Goal: Transaction & Acquisition: Purchase product/service

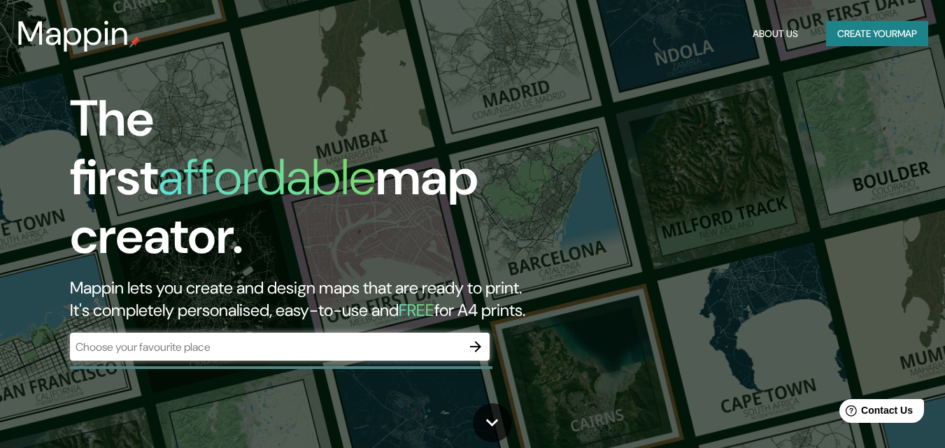
click at [285, 344] on div "​" at bounding box center [280, 347] width 420 height 28
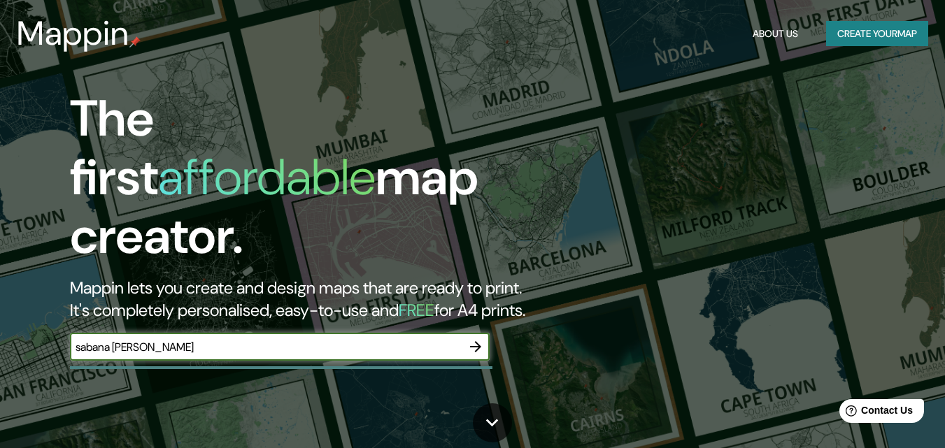
type input "sabana de torres"
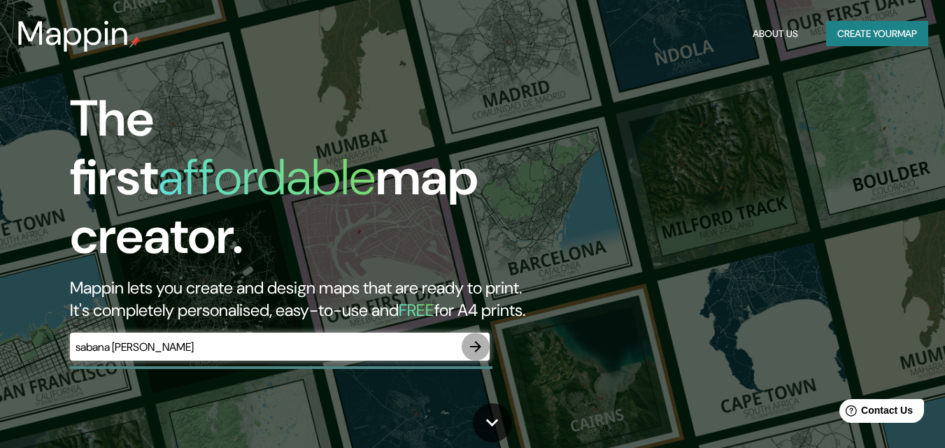
click at [478, 341] on icon "button" at bounding box center [475, 346] width 11 height 11
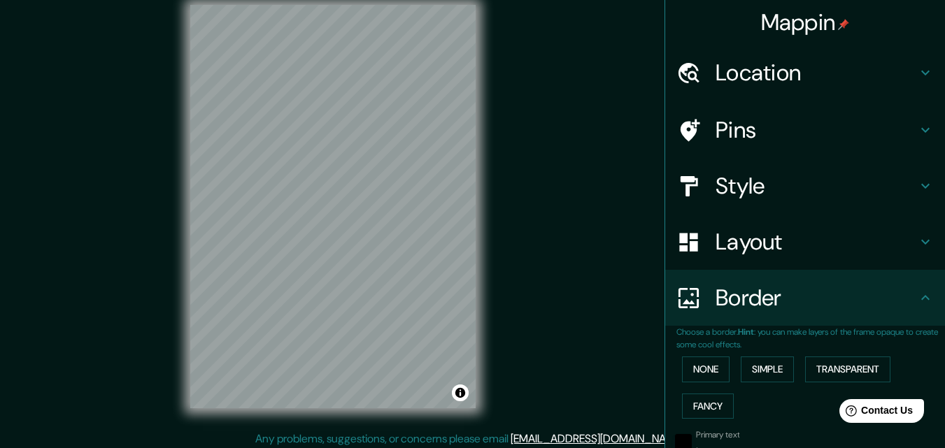
scroll to position [22, 0]
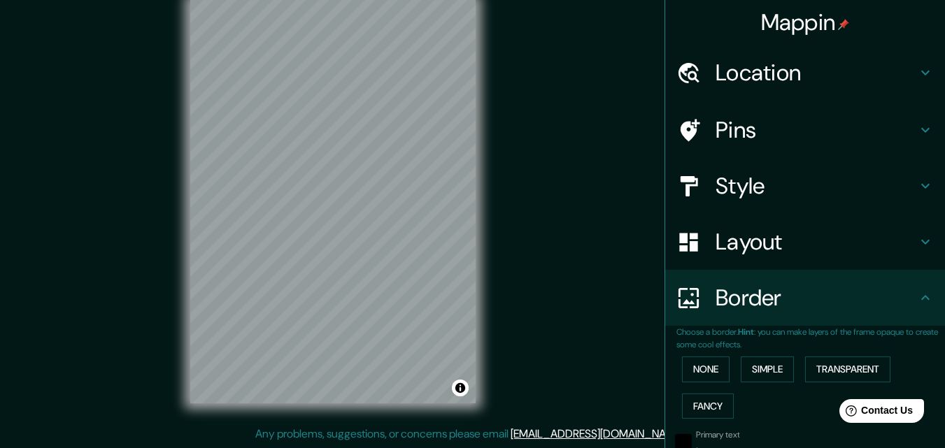
click at [679, 104] on div "Pins" at bounding box center [805, 130] width 280 height 56
type input "131"
type input "140"
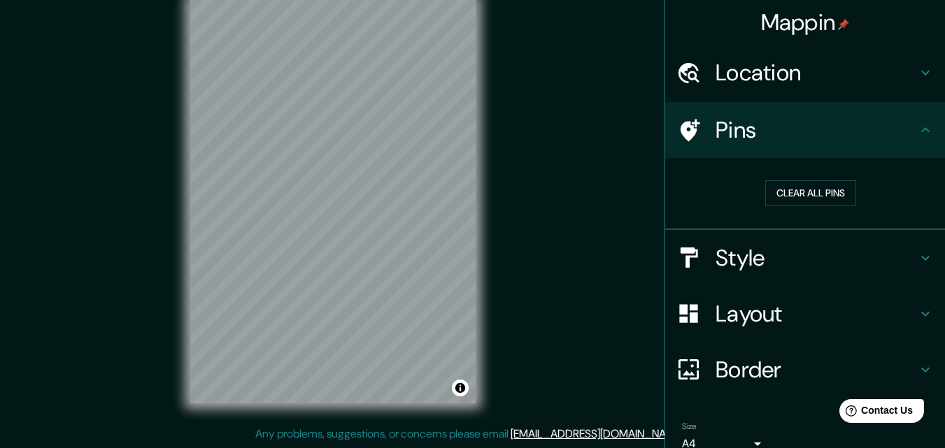
click at [750, 84] on h4 "Location" at bounding box center [816, 73] width 201 height 28
type input "131"
type input "140"
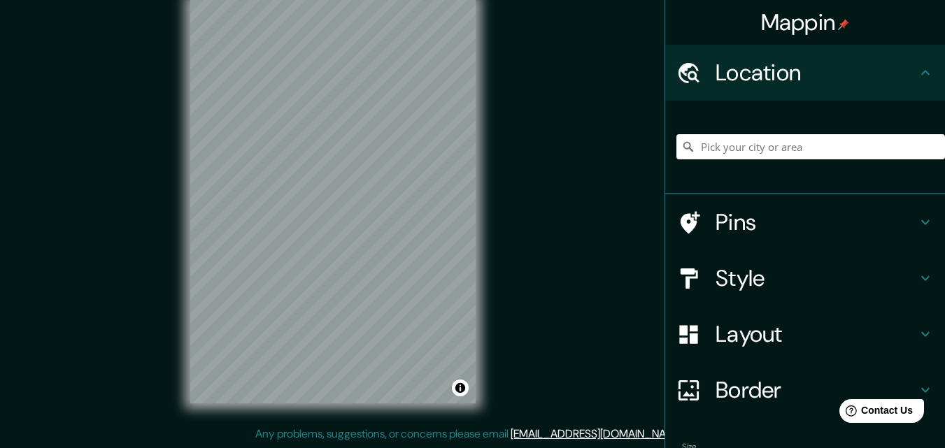
click at [821, 148] on input "Pick your city or area" at bounding box center [811, 146] width 269 height 25
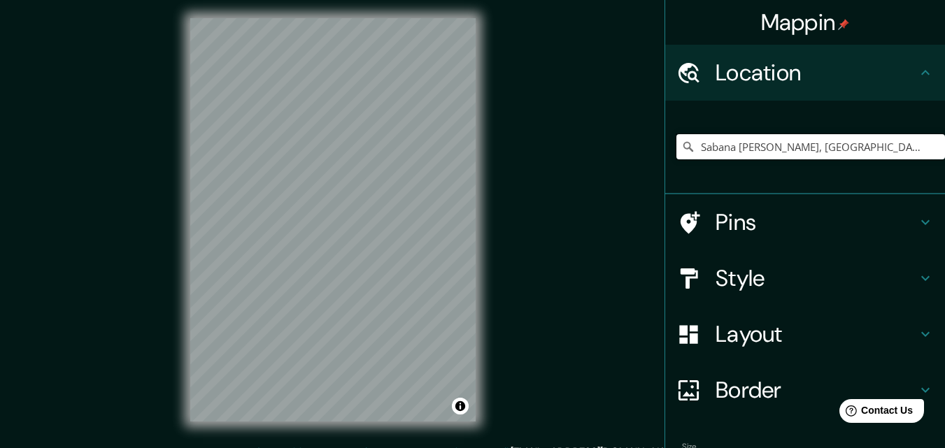
scroll to position [0, 0]
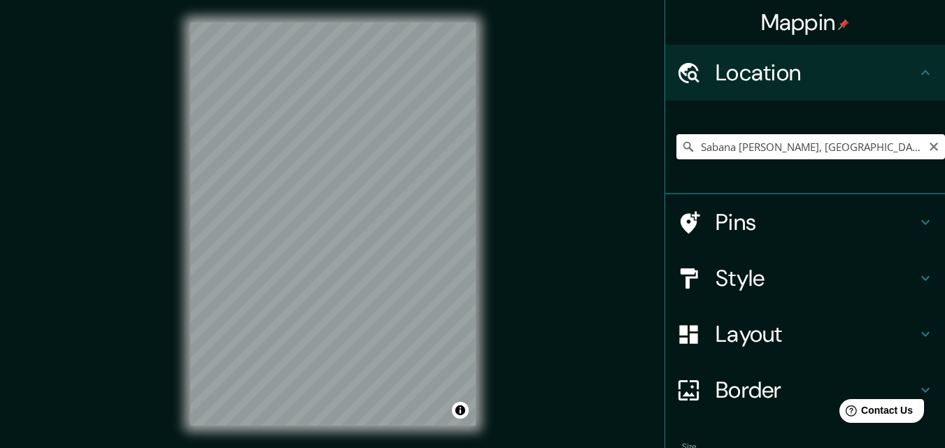
click at [843, 147] on input "Sabana [PERSON_NAME], [GEOGRAPHIC_DATA], [GEOGRAPHIC_DATA]" at bounding box center [811, 146] width 269 height 25
drag, startPoint x: 899, startPoint y: 146, endPoint x: 778, endPoint y: 167, distance: 122.7
click at [778, 167] on div "Sabana [PERSON_NAME], [GEOGRAPHIC_DATA], [GEOGRAPHIC_DATA]" at bounding box center [811, 147] width 269 height 70
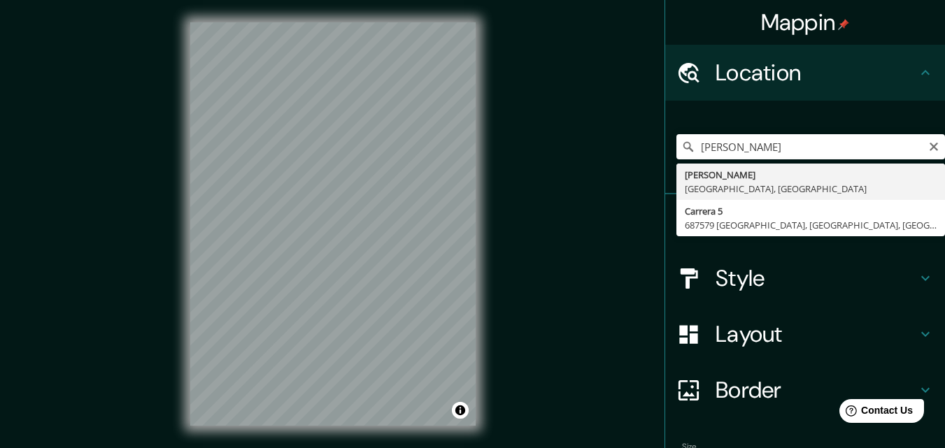
type input "Sabana [PERSON_NAME], [GEOGRAPHIC_DATA], [GEOGRAPHIC_DATA]"
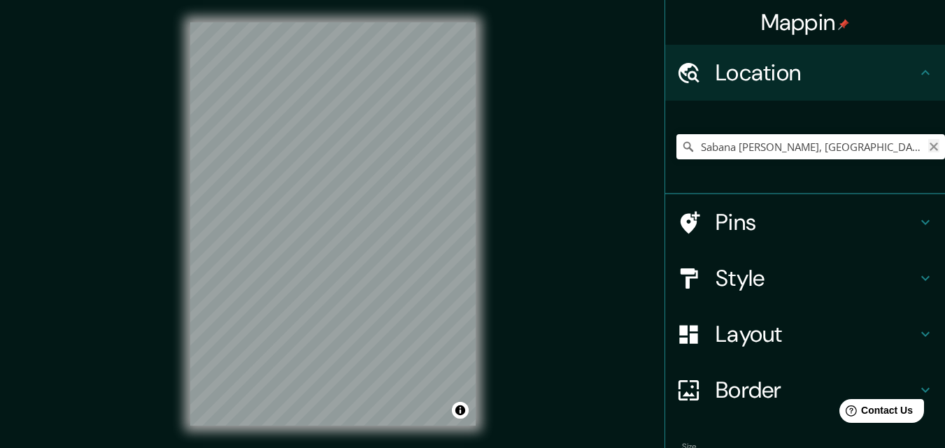
click at [928, 147] on icon "Clear" at bounding box center [933, 146] width 11 height 11
click at [766, 148] on input "Pick your city or area" at bounding box center [811, 146] width 269 height 25
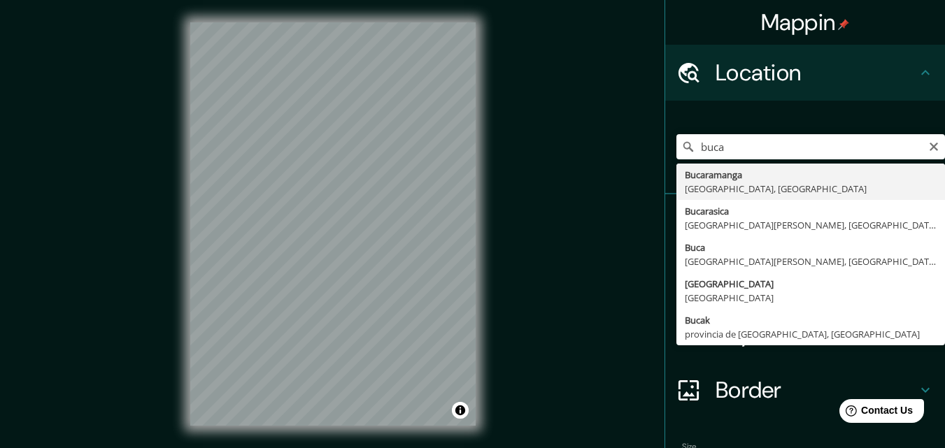
type input "Bucaramanga, Santander, Colombia"
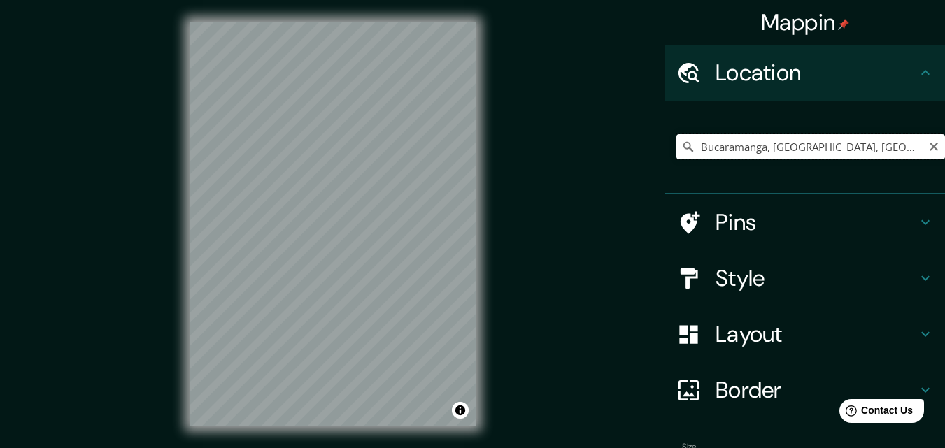
click at [881, 146] on input "Bucaramanga, Santander, Colombia" at bounding box center [811, 146] width 269 height 25
click at [928, 150] on icon "Clear" at bounding box center [933, 146] width 11 height 11
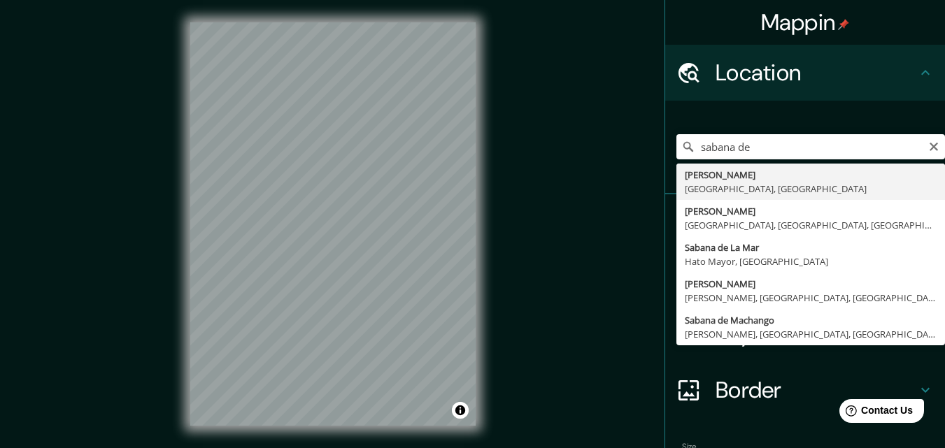
type input "Sabana [PERSON_NAME], [GEOGRAPHIC_DATA], [GEOGRAPHIC_DATA]"
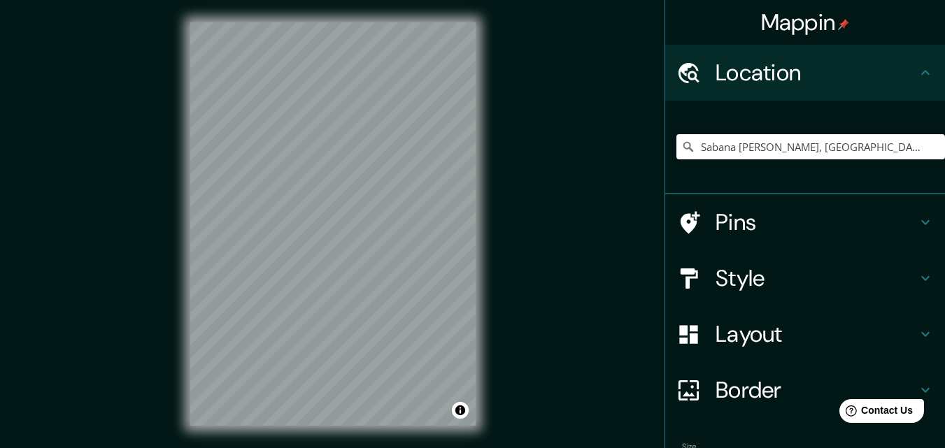
click at [800, 226] on h4 "Pins" at bounding box center [816, 222] width 201 height 28
type input "131"
type input "140"
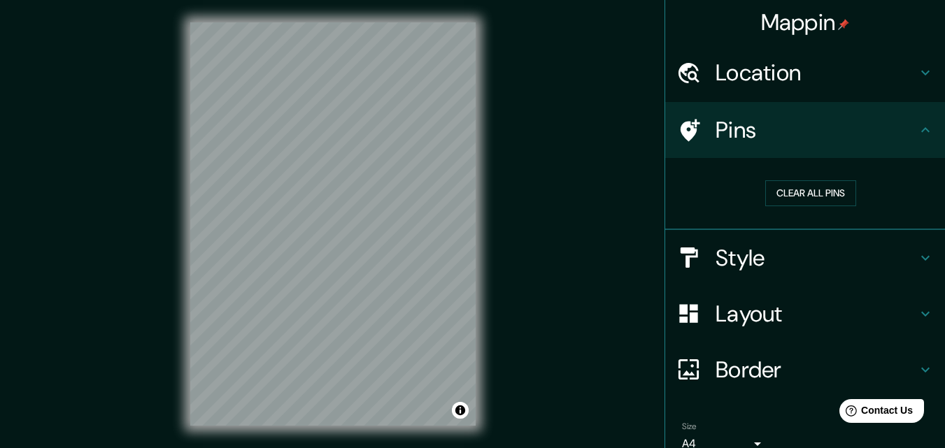
click at [917, 127] on icon at bounding box center [925, 130] width 17 height 17
click at [902, 263] on h4 "Style" at bounding box center [816, 258] width 201 height 28
type input "131"
type input "140"
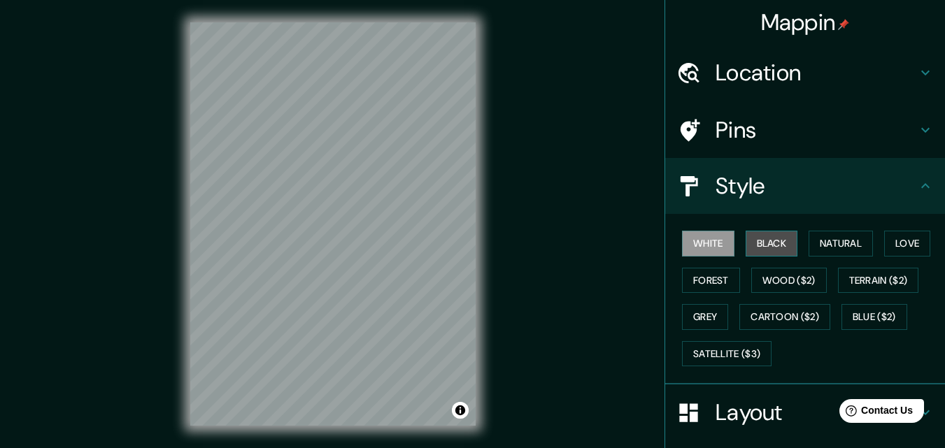
click at [770, 253] on button "Black" at bounding box center [772, 244] width 52 height 26
click at [700, 245] on button "White" at bounding box center [708, 244] width 52 height 26
click at [749, 247] on button "Black" at bounding box center [772, 244] width 52 height 26
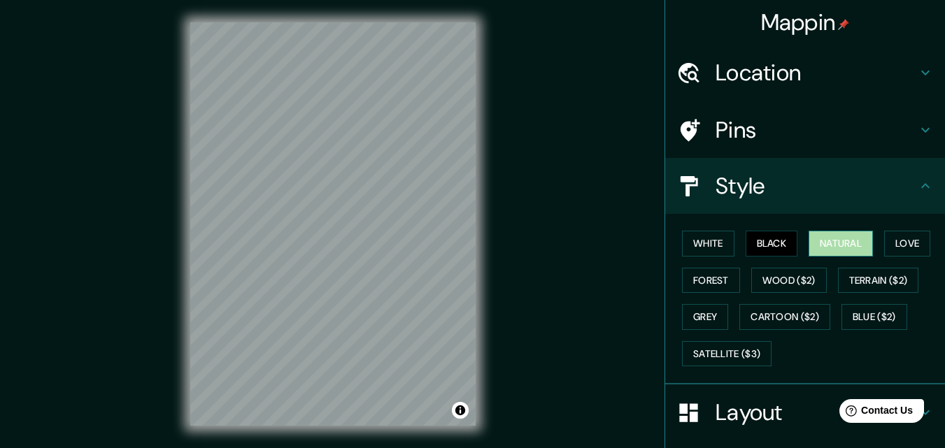
click at [858, 245] on button "Natural" at bounding box center [841, 244] width 64 height 26
click at [888, 249] on button "Love" at bounding box center [907, 244] width 46 height 26
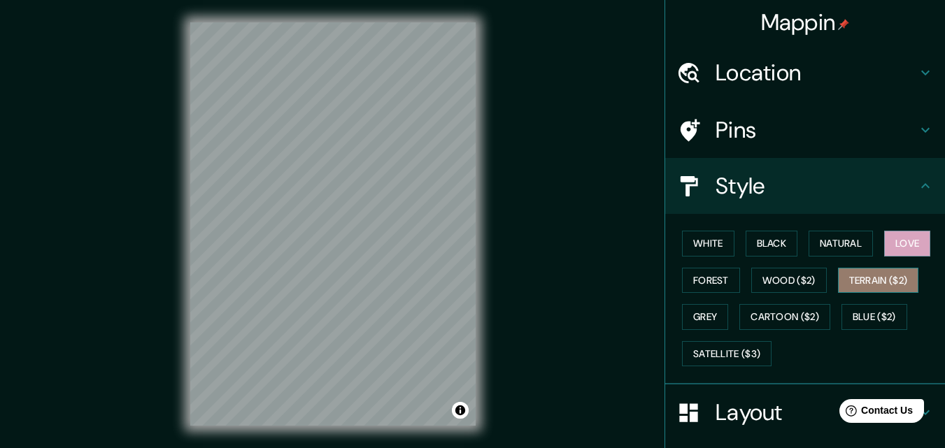
click at [866, 280] on button "Terrain ($2)" at bounding box center [878, 281] width 81 height 26
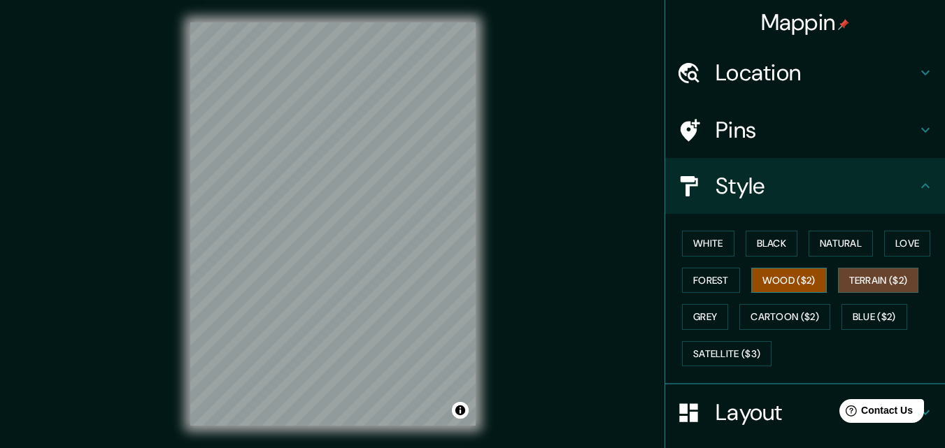
click at [786, 285] on button "Wood ($2)" at bounding box center [789, 281] width 76 height 26
click at [708, 282] on button "Forest" at bounding box center [711, 281] width 58 height 26
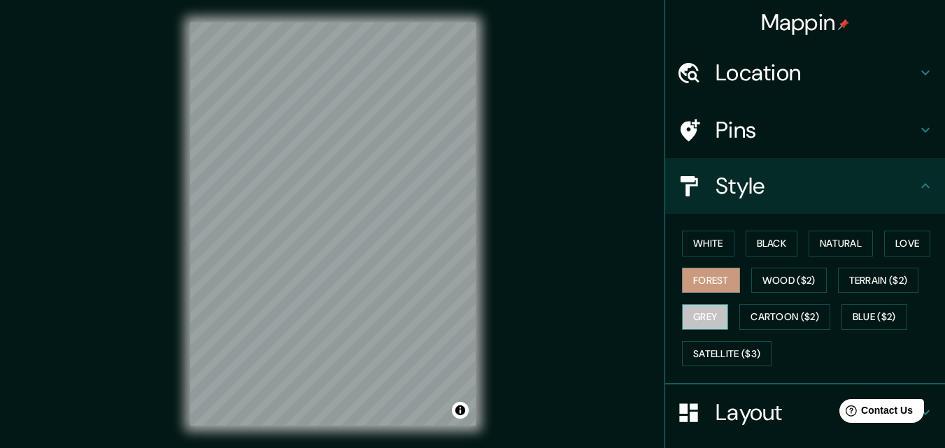
click at [693, 316] on button "Grey" at bounding box center [705, 317] width 46 height 26
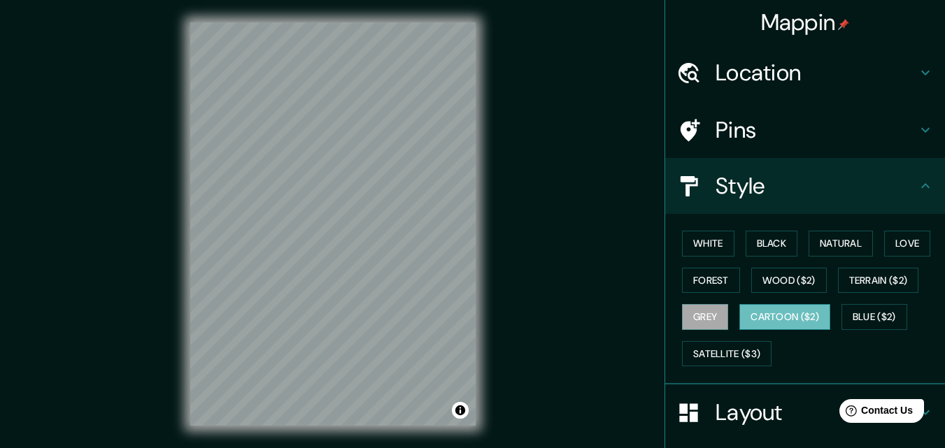
click at [788, 318] on button "Cartoon ($2)" at bounding box center [785, 317] width 91 height 26
click at [889, 321] on button "Blue ($2)" at bounding box center [875, 317] width 66 height 26
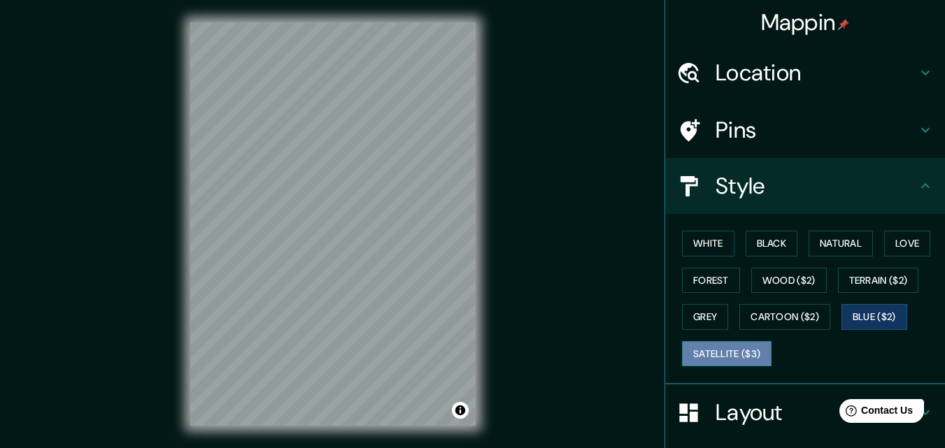
click at [741, 351] on button "Satellite ($3)" at bounding box center [727, 354] width 90 height 26
click at [495, 212] on div "© Mapbox © OpenStreetMap Improve this map © Maxar" at bounding box center [333, 224] width 330 height 448
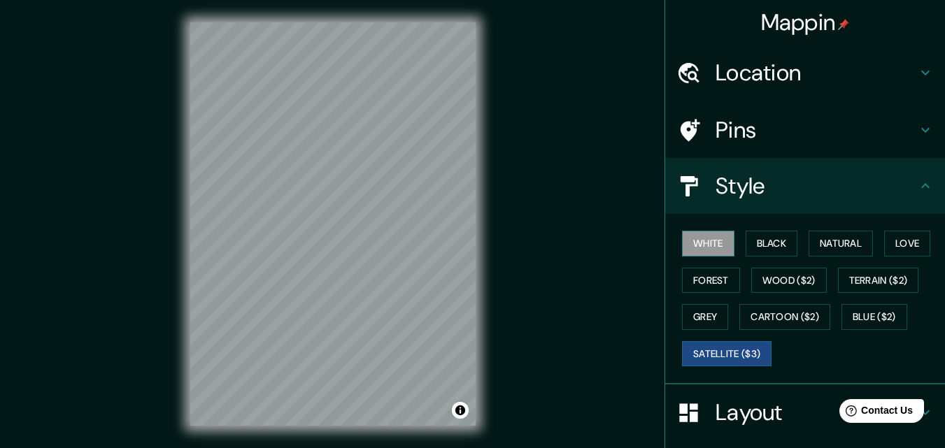
click at [709, 239] on button "White" at bounding box center [708, 244] width 52 height 26
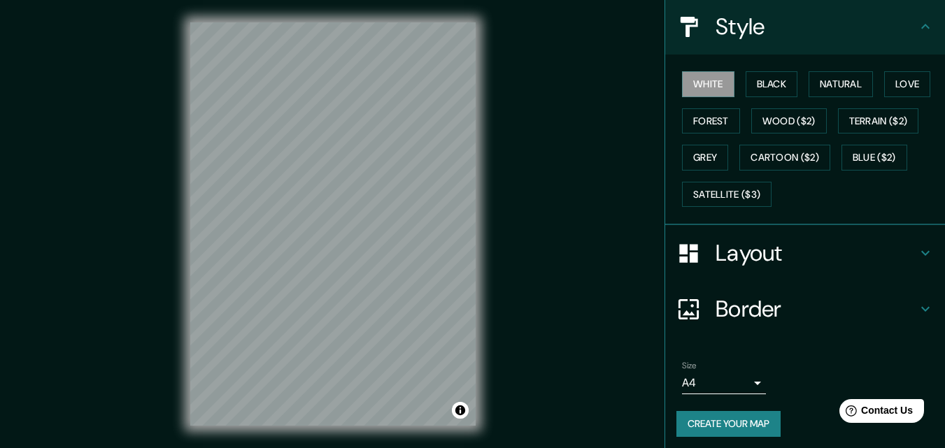
scroll to position [165, 0]
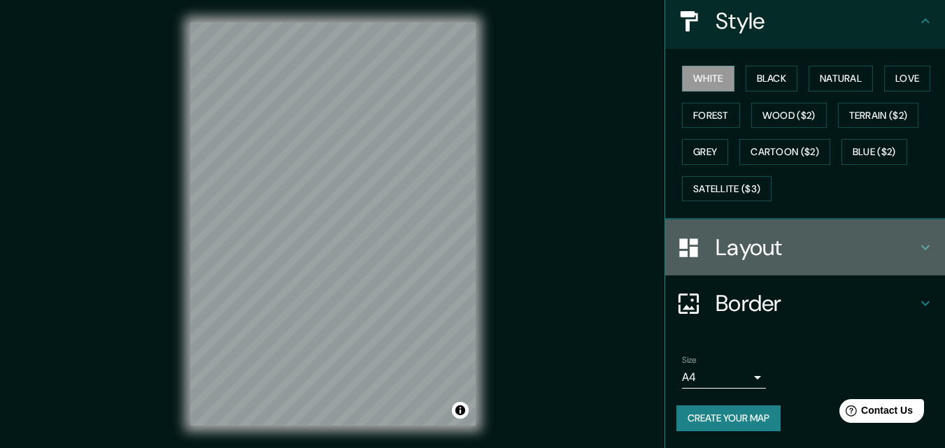
click at [771, 266] on div "Layout" at bounding box center [805, 248] width 280 height 56
type input "131"
type input "140"
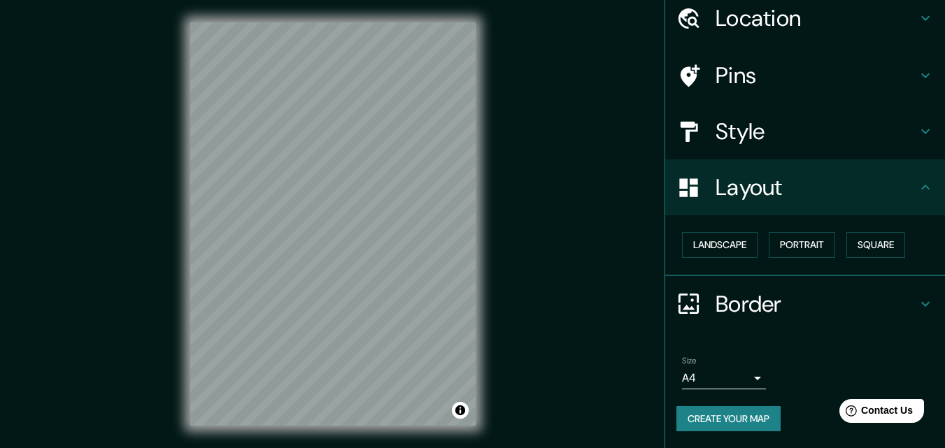
scroll to position [55, 0]
click at [853, 243] on button "Square" at bounding box center [876, 245] width 59 height 26
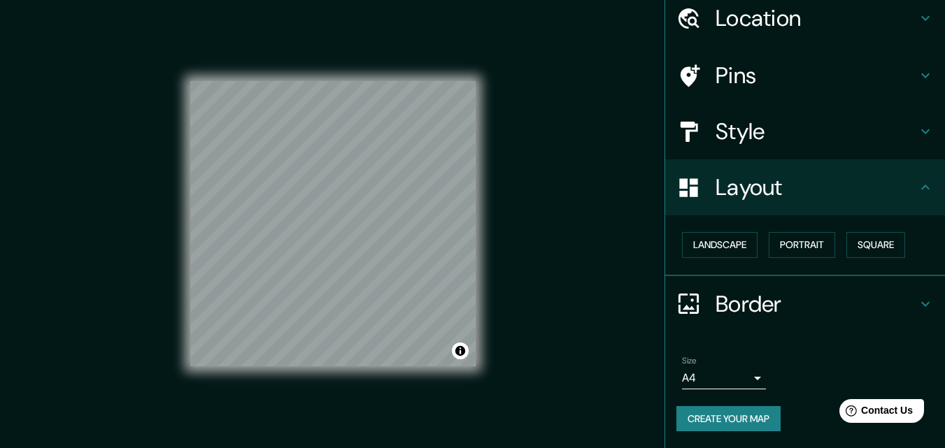
click at [719, 258] on div "Landscape Portrait Square" at bounding box center [811, 245] width 269 height 37
click at [726, 253] on button "Landscape" at bounding box center [720, 245] width 76 height 26
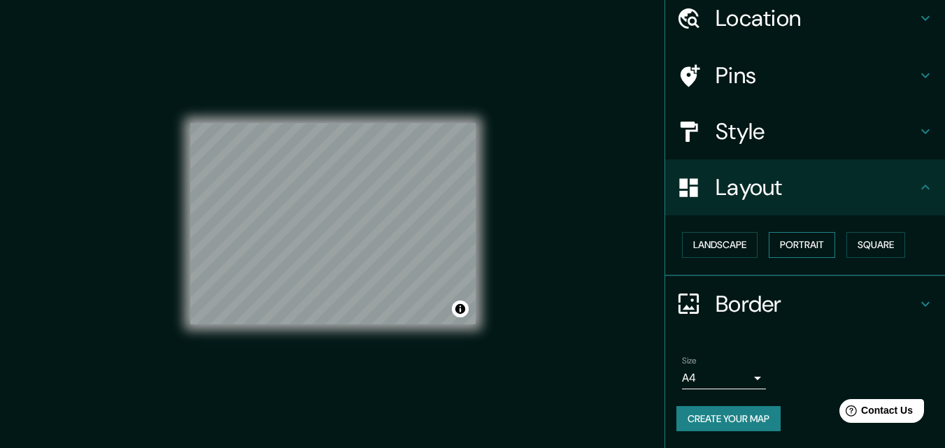
click at [775, 250] on button "Portrait" at bounding box center [802, 245] width 66 height 26
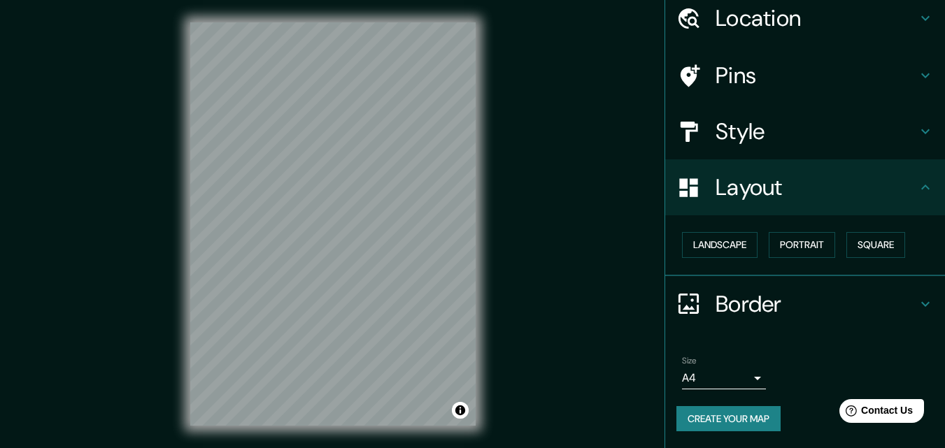
click at [751, 311] on h4 "Border" at bounding box center [816, 304] width 201 height 28
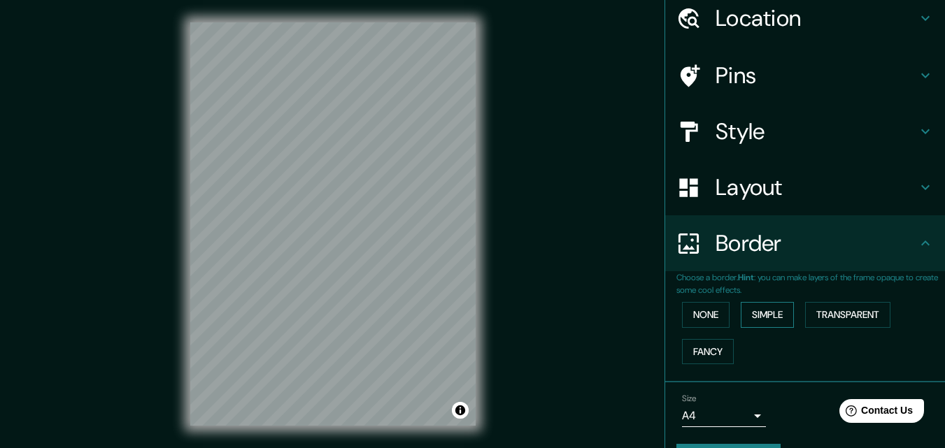
click at [763, 318] on button "Simple" at bounding box center [767, 315] width 53 height 26
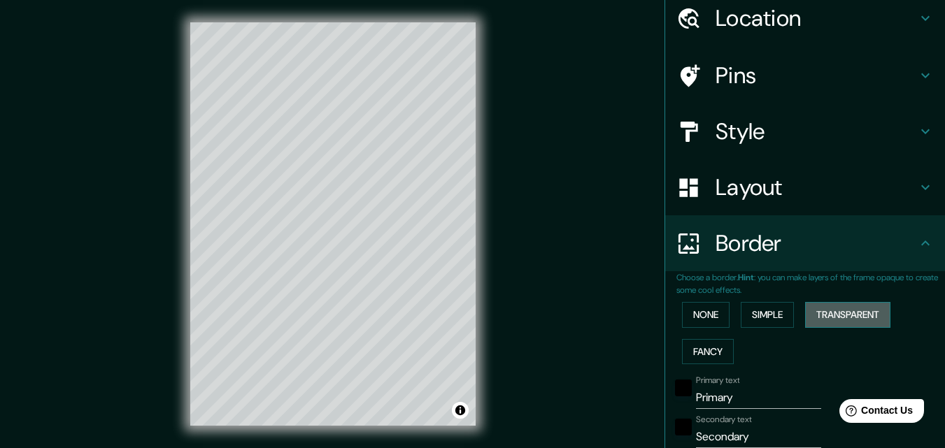
click at [831, 311] on button "Transparent" at bounding box center [847, 315] width 85 height 26
click at [707, 325] on button "None" at bounding box center [706, 315] width 48 height 26
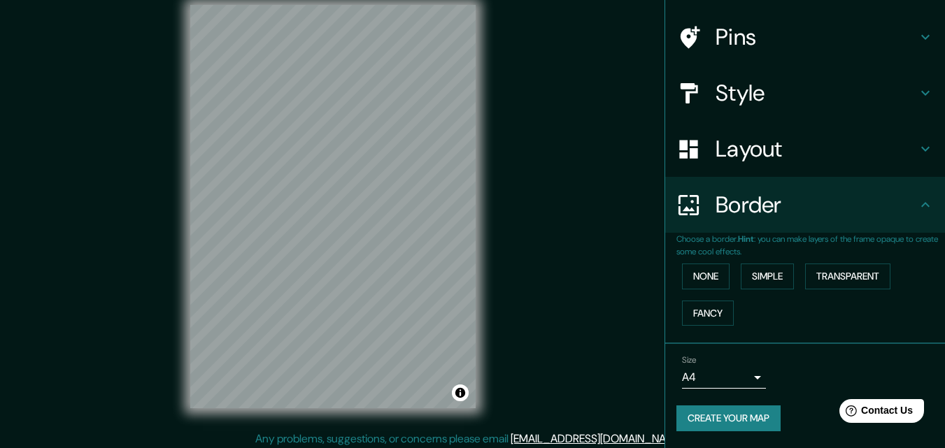
scroll to position [22, 0]
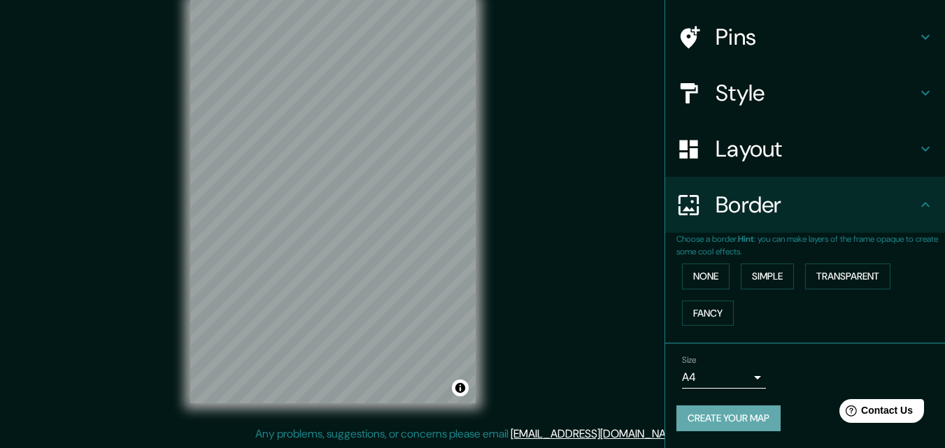
click at [742, 419] on button "Create your map" at bounding box center [729, 419] width 104 height 26
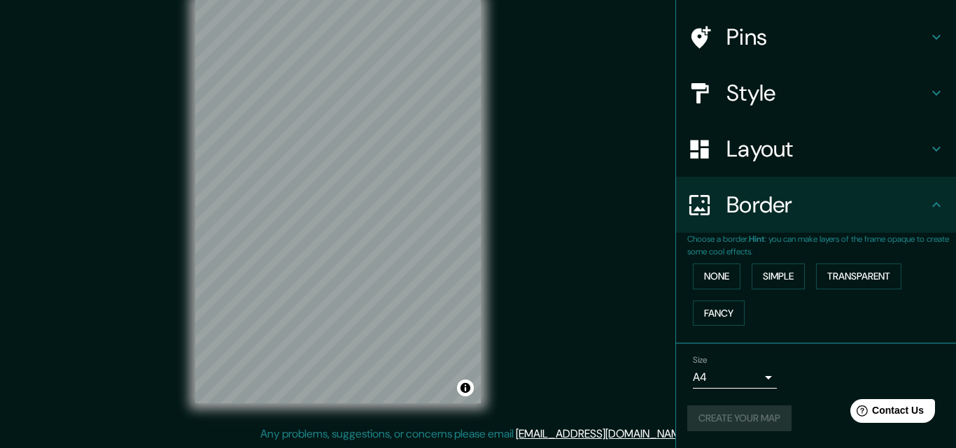
click at [738, 379] on body "Mappin Location Sabana de Torres, Santander, Colombia Pins Style Layout Border …" at bounding box center [478, 202] width 956 height 448
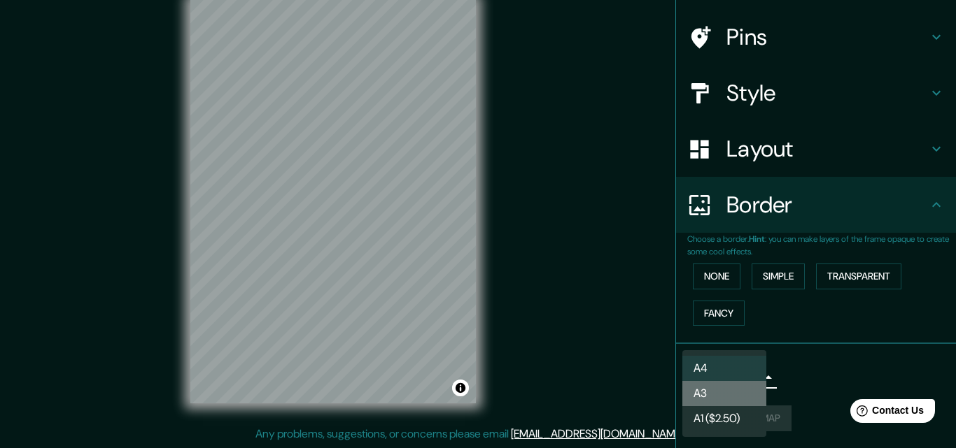
click at [731, 388] on li "A3" at bounding box center [724, 393] width 84 height 25
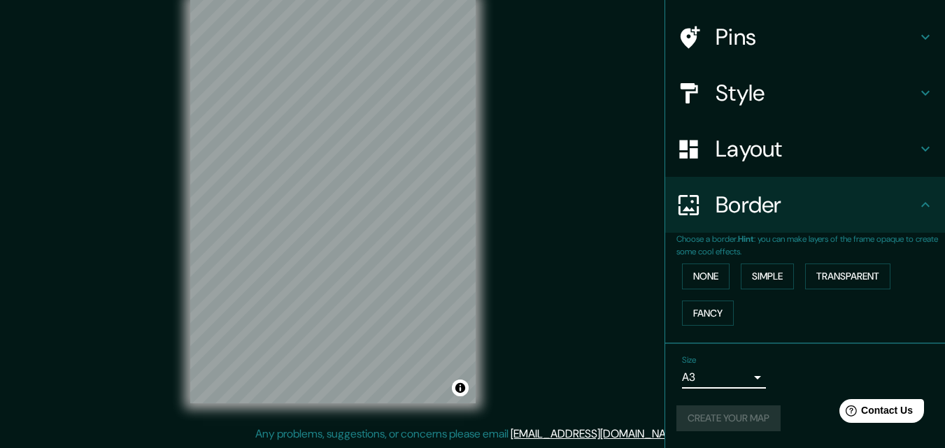
click at [744, 377] on body "Mappin Location Sabana de Torres, Santander, Colombia Pins Style Layout Border …" at bounding box center [472, 202] width 945 height 448
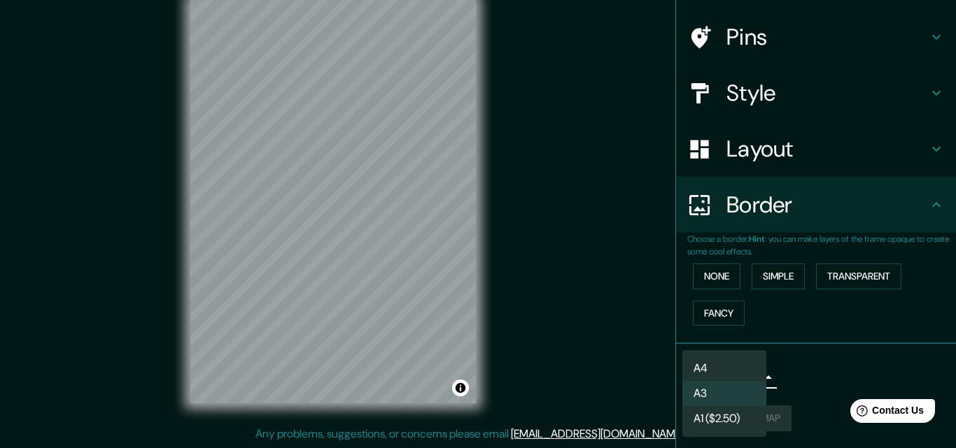
click at [726, 367] on li "A4" at bounding box center [724, 368] width 84 height 25
type input "single"
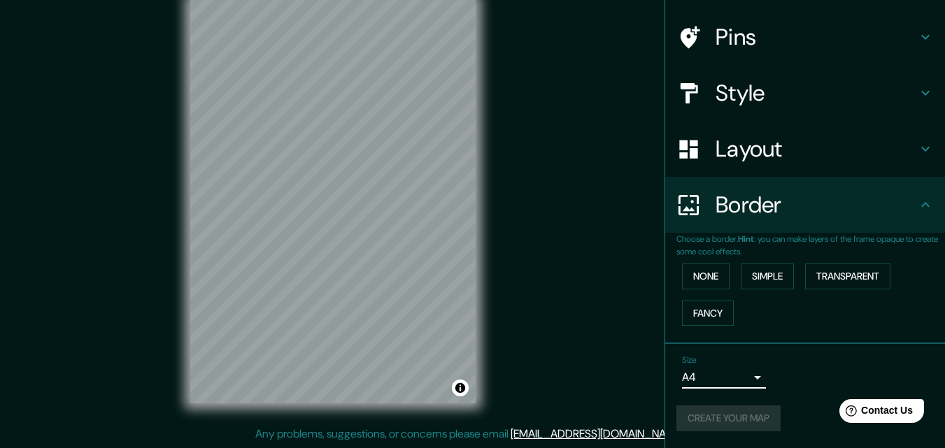
click at [750, 410] on div "Create your map" at bounding box center [805, 419] width 257 height 26
click at [746, 414] on div "Create your map" at bounding box center [805, 419] width 257 height 26
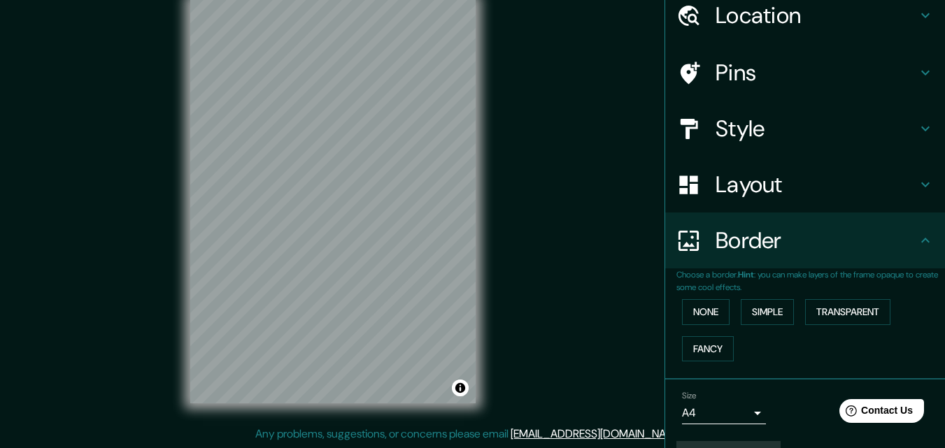
scroll to position [0, 0]
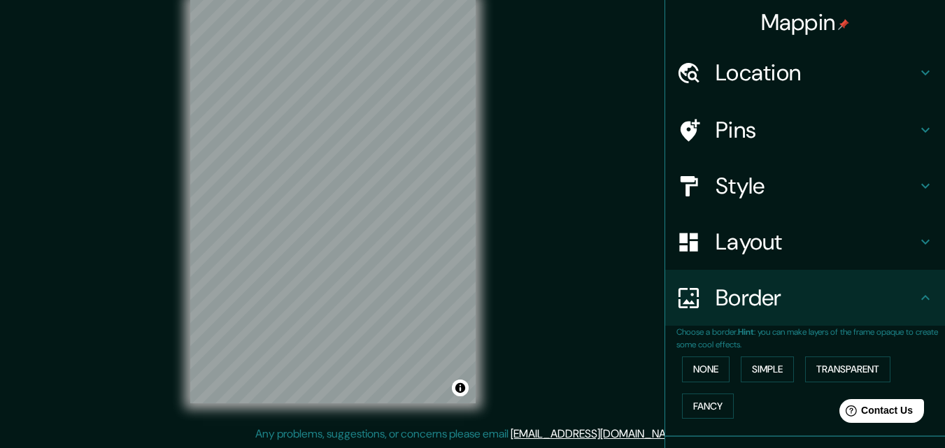
click at [786, 313] on div "Border" at bounding box center [805, 298] width 280 height 56
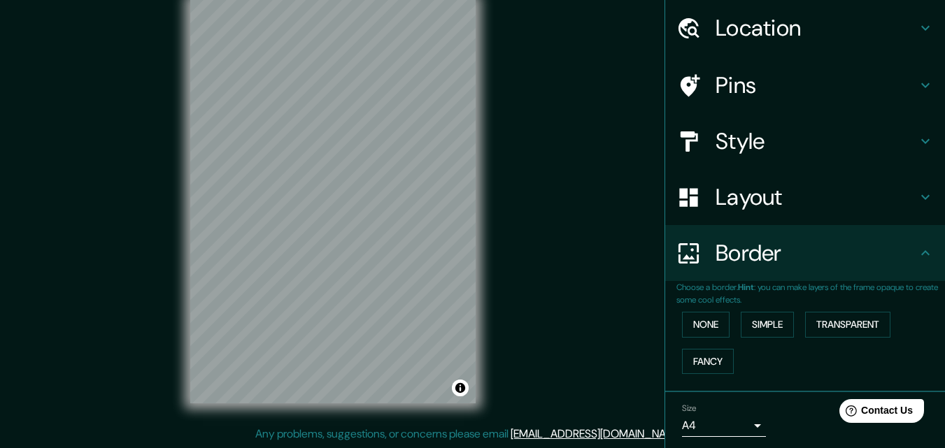
scroll to position [93, 0]
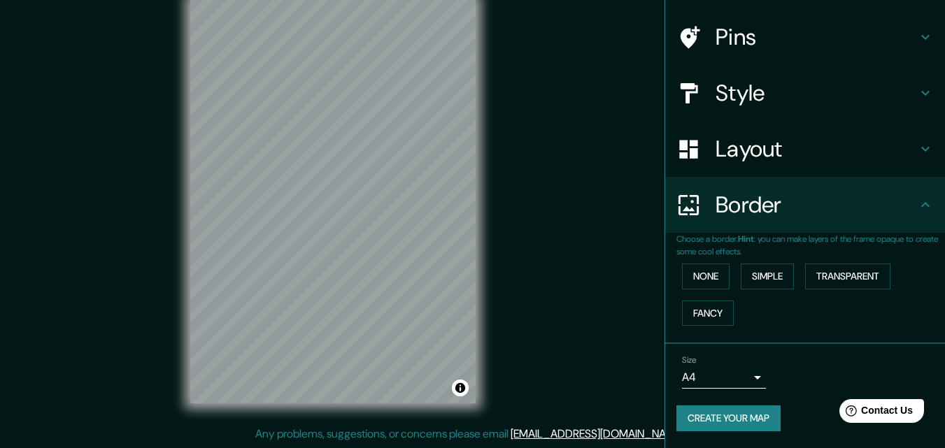
click at [736, 418] on button "Create your map" at bounding box center [729, 419] width 104 height 26
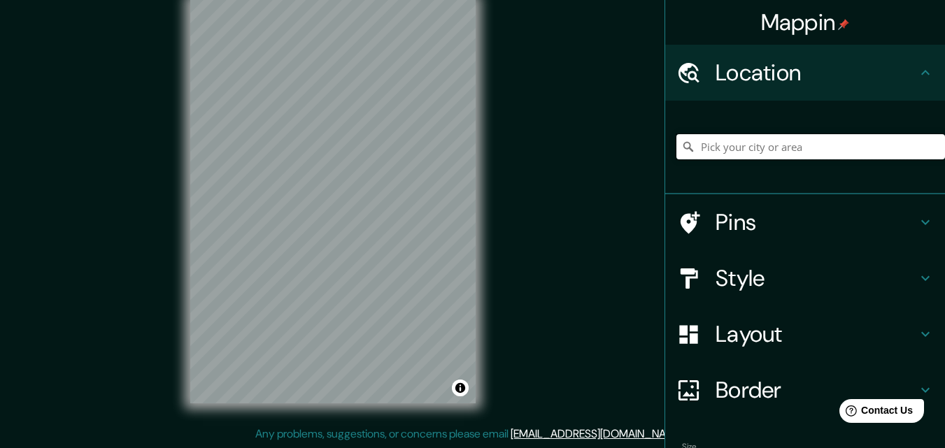
click at [761, 153] on input "Pick your city or area" at bounding box center [811, 146] width 269 height 25
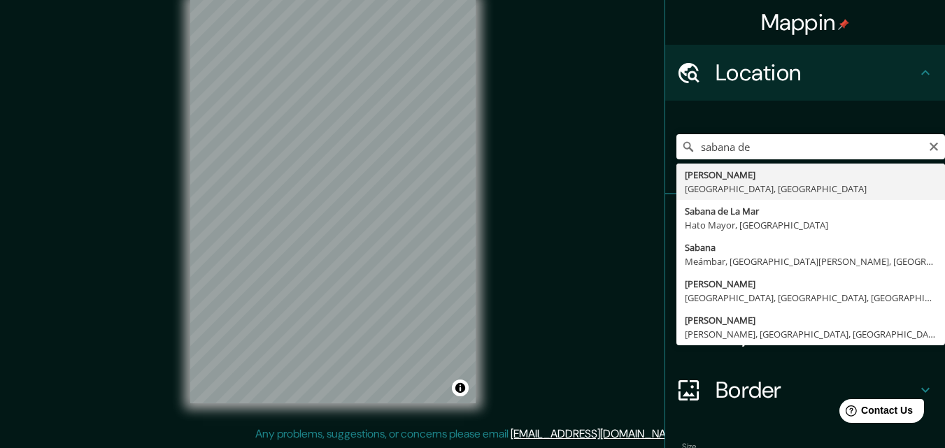
type input "Sabana [PERSON_NAME], [GEOGRAPHIC_DATA], [GEOGRAPHIC_DATA]"
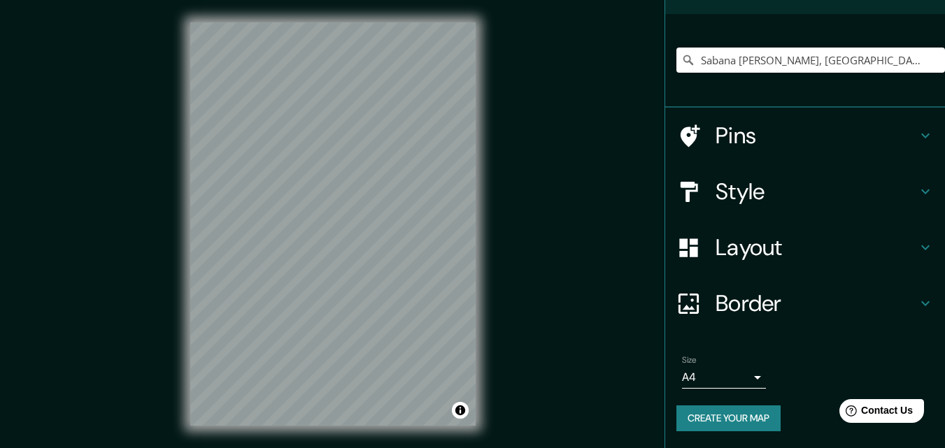
click at [739, 416] on button "Create your map" at bounding box center [729, 419] width 104 height 26
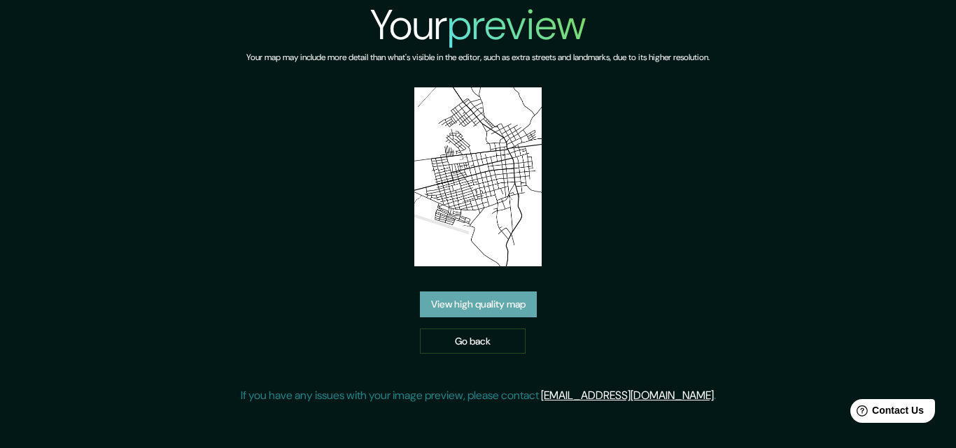
click at [510, 301] on link "View high quality map" at bounding box center [478, 305] width 117 height 26
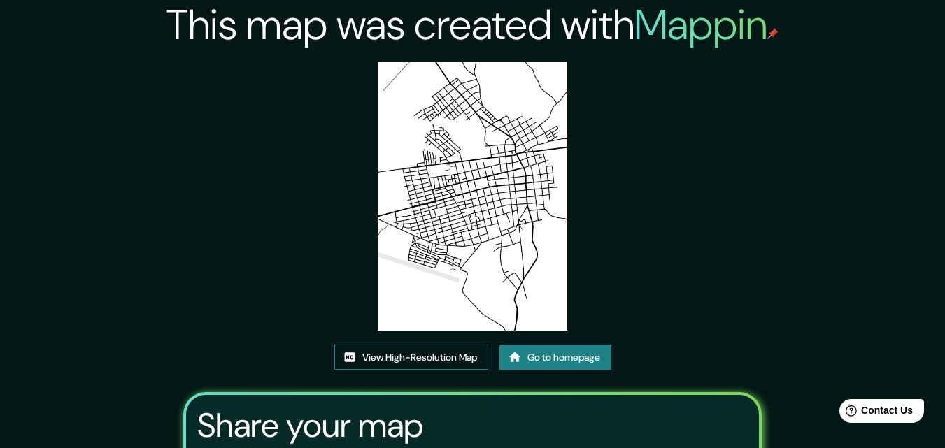
click at [450, 362] on link "View High-Resolution Map" at bounding box center [411, 358] width 154 height 26
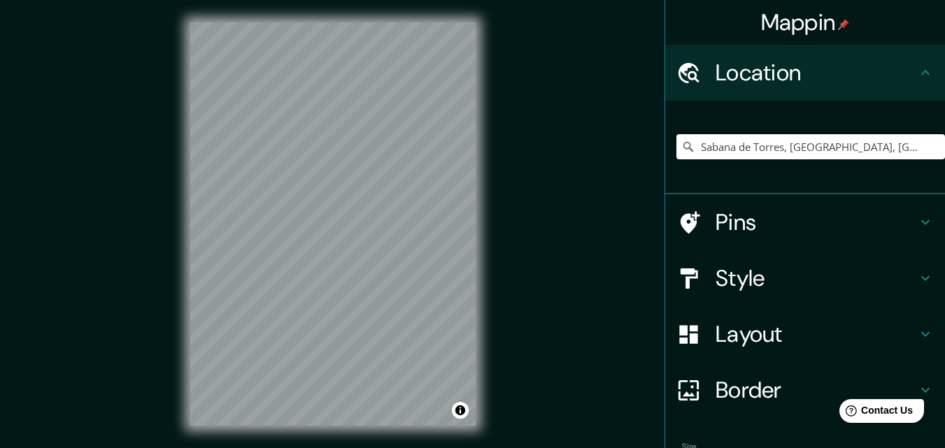
click at [821, 157] on input "Sabana [PERSON_NAME], [GEOGRAPHIC_DATA], [GEOGRAPHIC_DATA]" at bounding box center [811, 146] width 269 height 25
drag, startPoint x: 899, startPoint y: 152, endPoint x: 785, endPoint y: 167, distance: 115.0
click at [785, 167] on div "Sabana [PERSON_NAME], [GEOGRAPHIC_DATA], [GEOGRAPHIC_DATA]" at bounding box center [811, 147] width 269 height 70
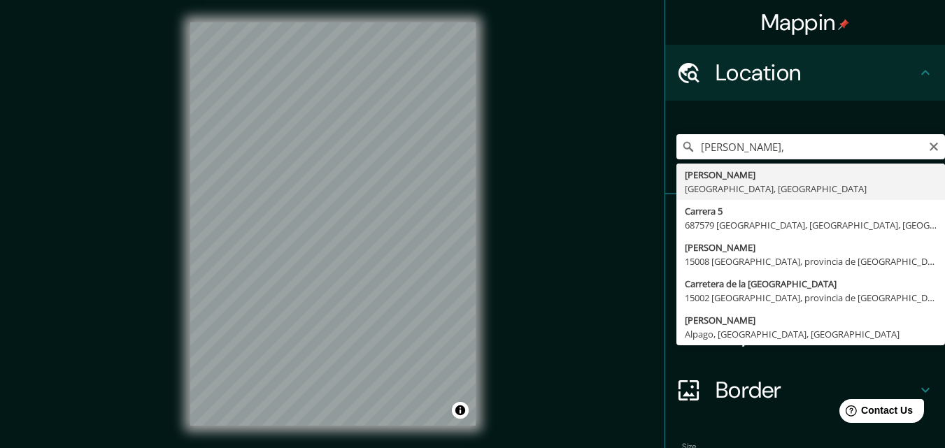
type input "Sabana [PERSON_NAME], [GEOGRAPHIC_DATA], [GEOGRAPHIC_DATA]"
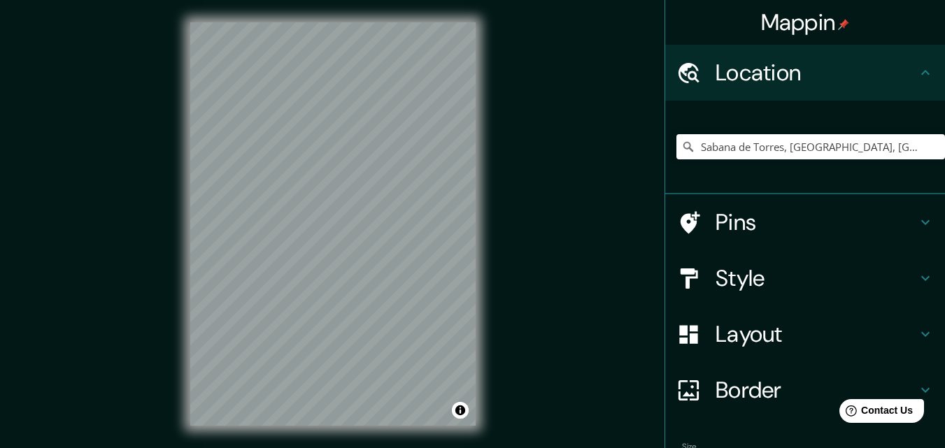
click at [804, 348] on div "Layout" at bounding box center [805, 334] width 280 height 56
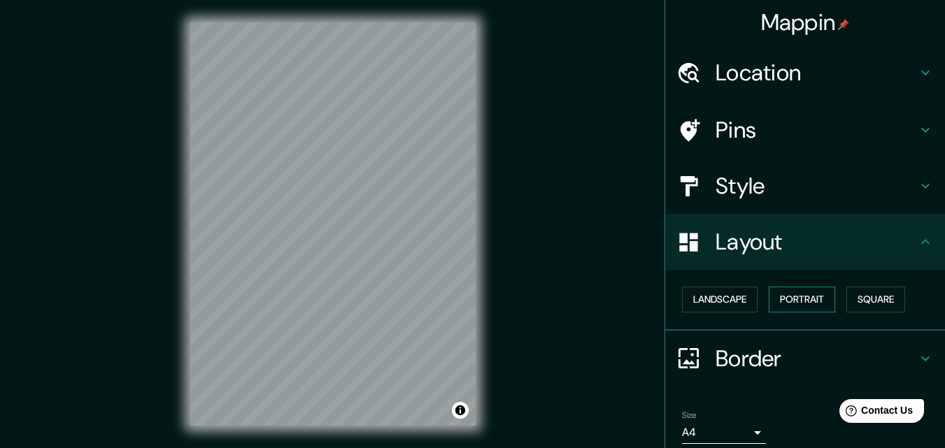
click at [797, 301] on button "Portrait" at bounding box center [802, 300] width 66 height 26
click at [875, 300] on button "Square" at bounding box center [876, 300] width 59 height 26
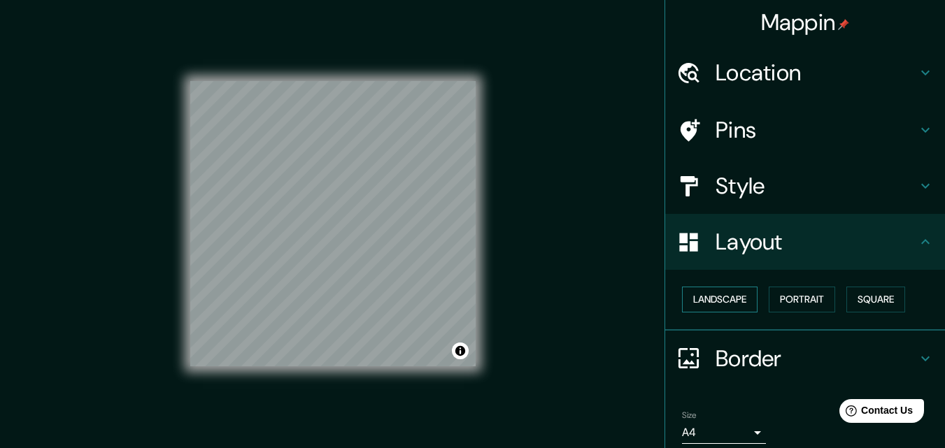
click at [712, 297] on button "Landscape" at bounding box center [720, 300] width 76 height 26
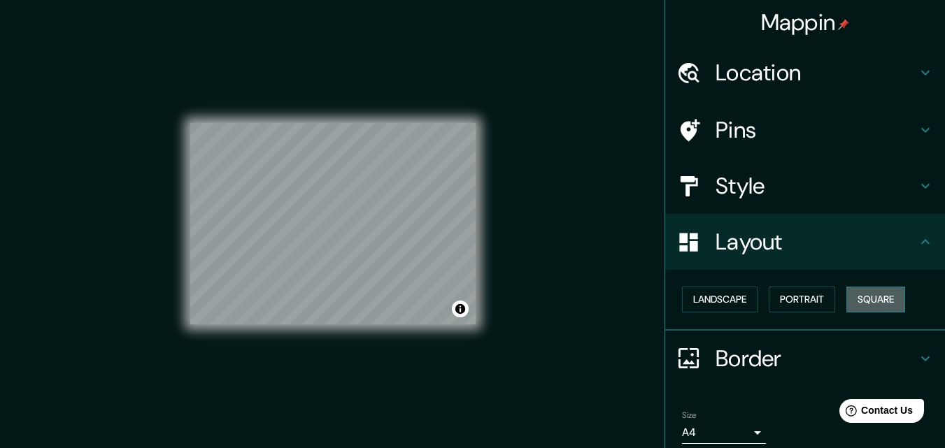
click at [866, 300] on button "Square" at bounding box center [876, 300] width 59 height 26
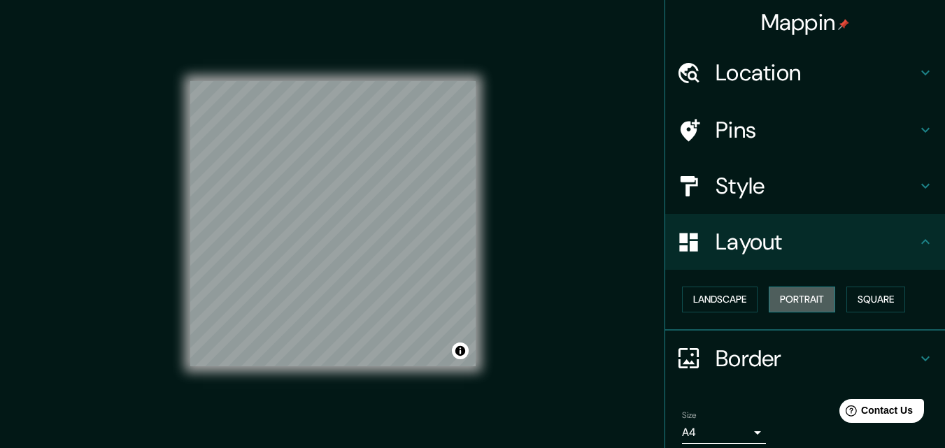
click at [812, 301] on button "Portrait" at bounding box center [802, 300] width 66 height 26
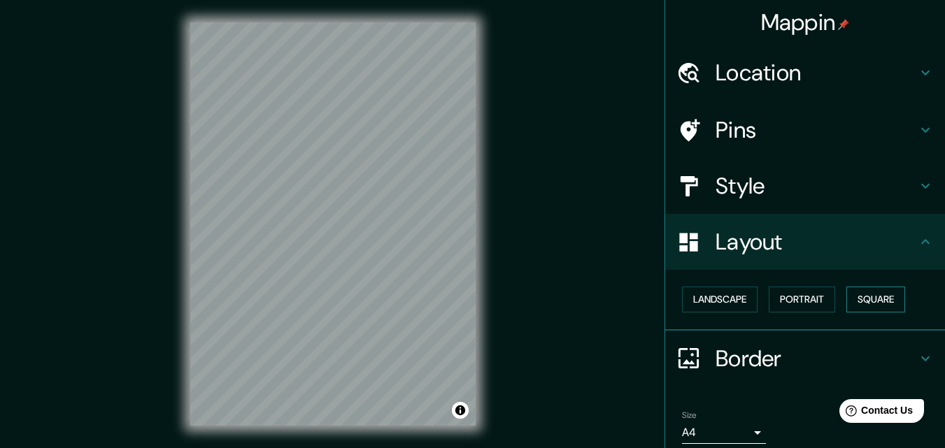
click at [861, 302] on button "Square" at bounding box center [876, 300] width 59 height 26
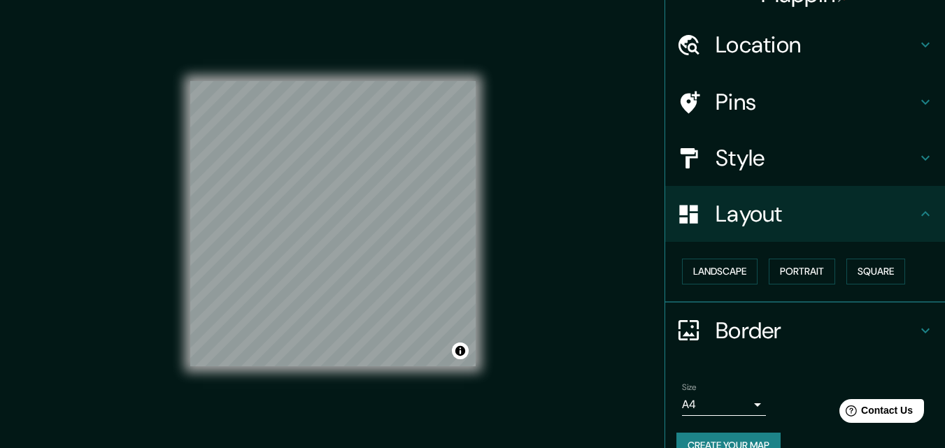
scroll to position [55, 0]
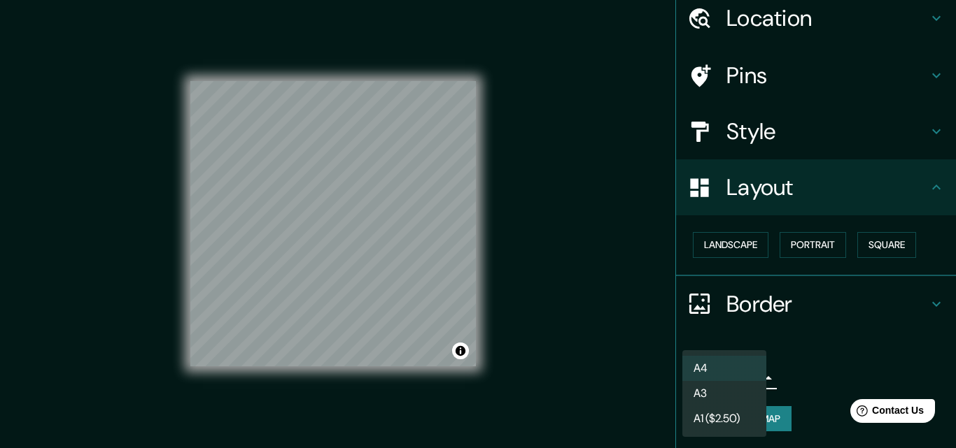
click at [746, 380] on body "Mappin Location Sabana de Torres, Santander, Colombia Pins Style Layout Landsca…" at bounding box center [478, 224] width 956 height 448
click at [749, 378] on li "A4" at bounding box center [724, 368] width 84 height 25
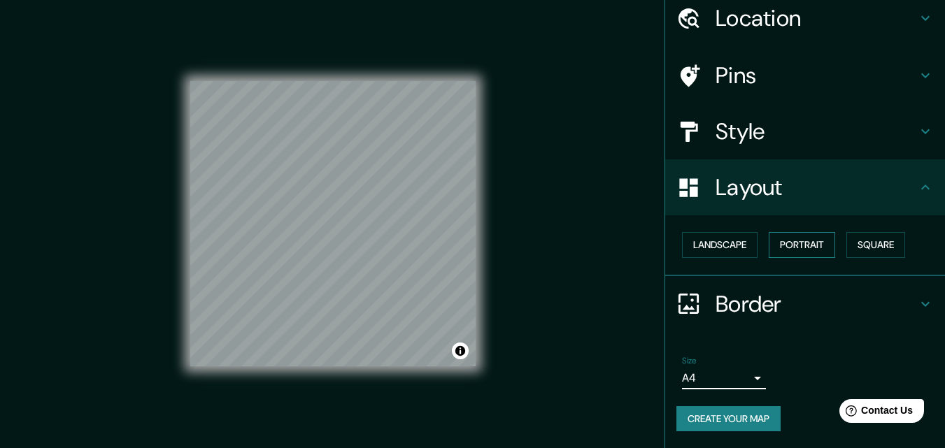
click at [788, 241] on button "Portrait" at bounding box center [802, 245] width 66 height 26
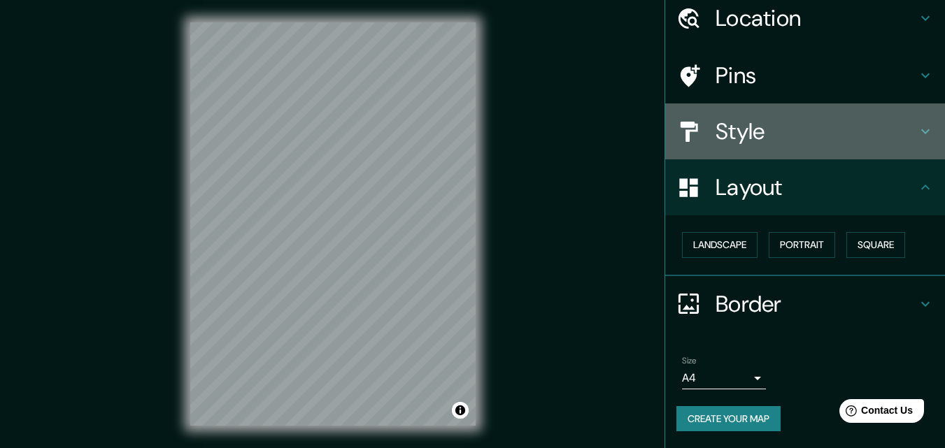
click at [779, 148] on div "Style" at bounding box center [805, 132] width 280 height 56
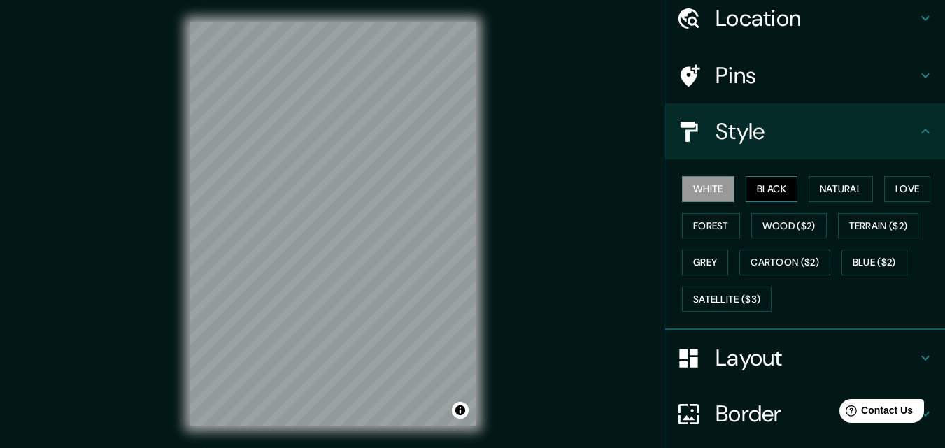
click at [761, 182] on button "Black" at bounding box center [772, 189] width 52 height 26
click at [812, 185] on button "Natural" at bounding box center [841, 189] width 64 height 26
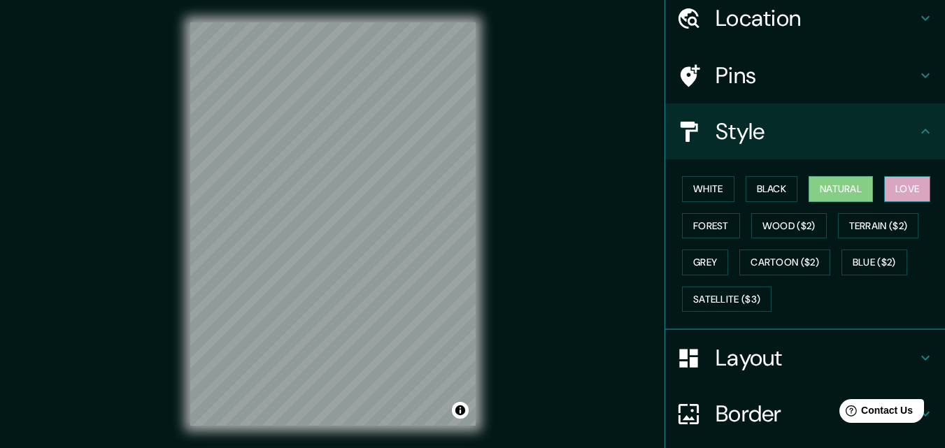
click at [889, 183] on button "Love" at bounding box center [907, 189] width 46 height 26
click at [688, 230] on button "Forest" at bounding box center [711, 226] width 58 height 26
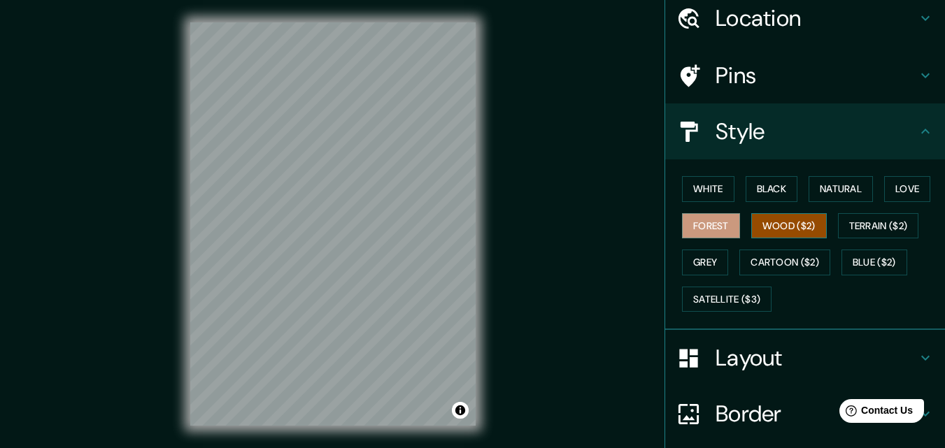
click at [751, 227] on button "Wood ($2)" at bounding box center [789, 226] width 76 height 26
click at [691, 266] on button "Grey" at bounding box center [705, 263] width 46 height 26
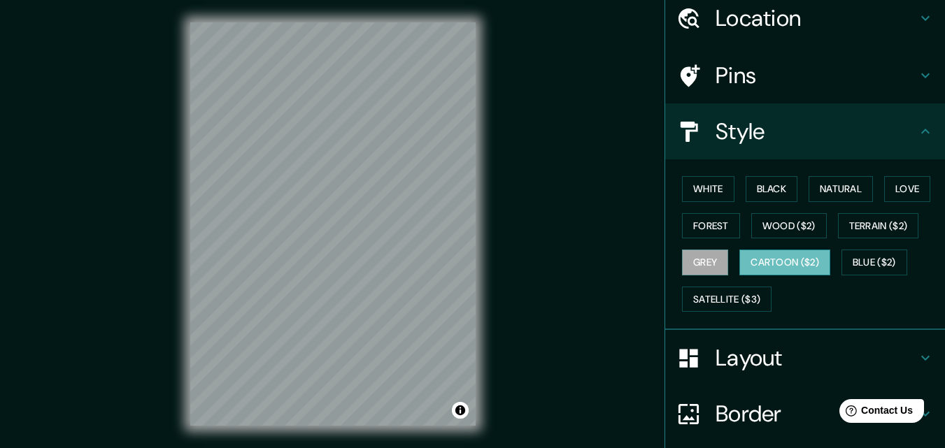
click at [772, 256] on button "Cartoon ($2)" at bounding box center [785, 263] width 91 height 26
click at [707, 192] on button "White" at bounding box center [708, 189] width 52 height 26
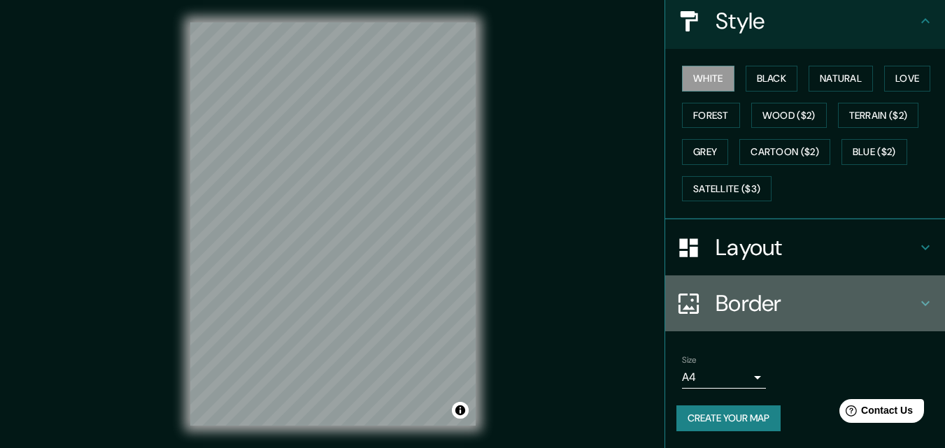
click at [751, 312] on h4 "Border" at bounding box center [816, 304] width 201 height 28
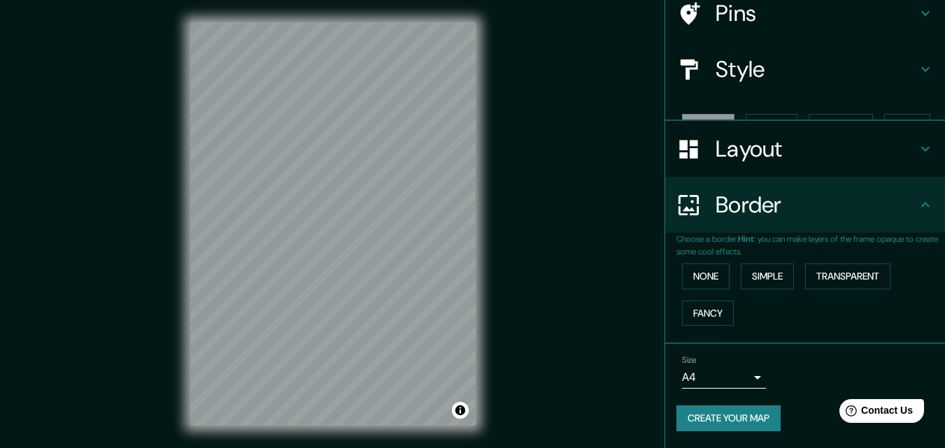
scroll to position [93, 0]
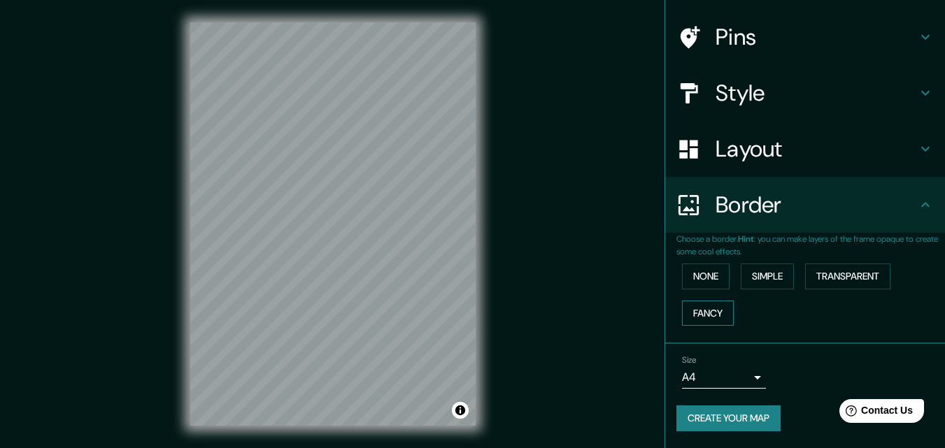
click at [702, 324] on button "Fancy" at bounding box center [708, 314] width 52 height 26
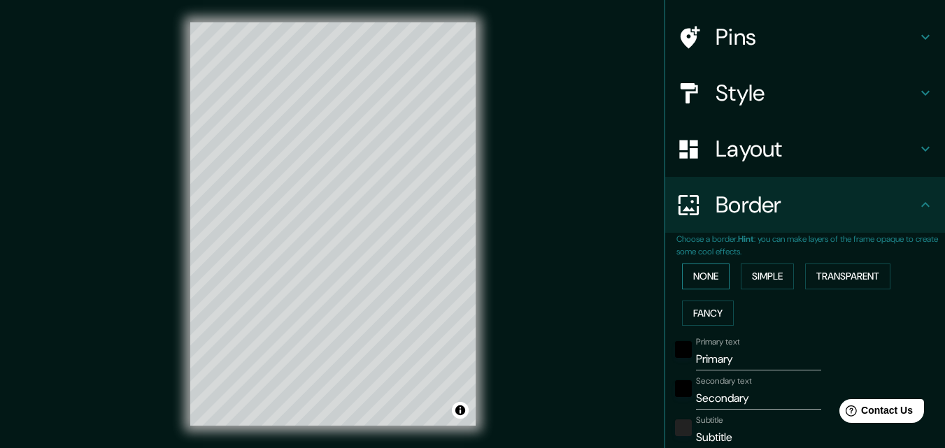
click at [712, 278] on button "None" at bounding box center [706, 277] width 48 height 26
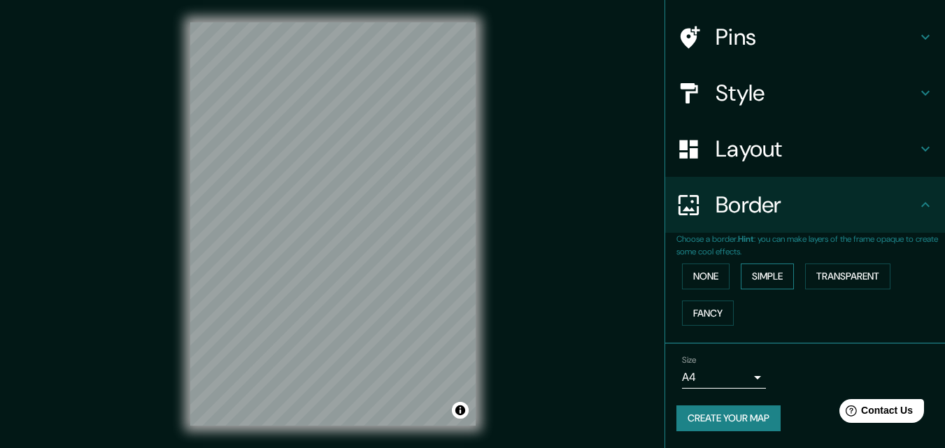
click at [756, 273] on button "Simple" at bounding box center [767, 277] width 53 height 26
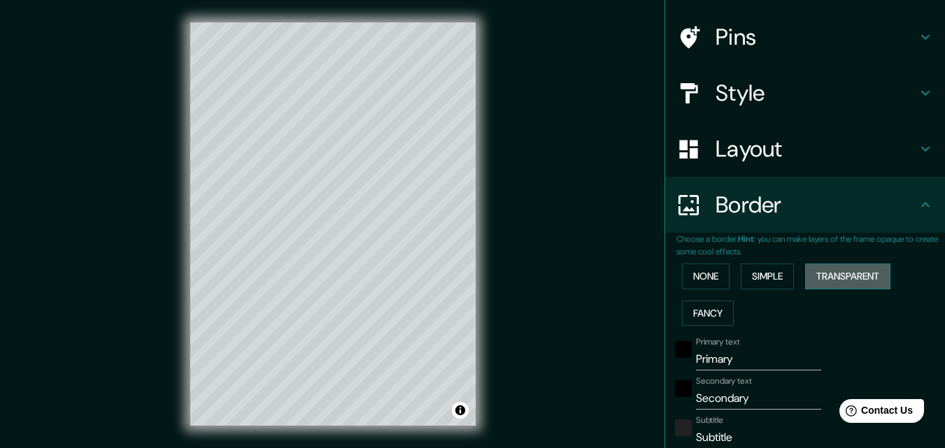
click at [822, 278] on button "Transparent" at bounding box center [847, 277] width 85 height 26
click at [776, 278] on button "Simple" at bounding box center [767, 277] width 53 height 26
